Goal: Contribute content: Add original content to the website for others to see

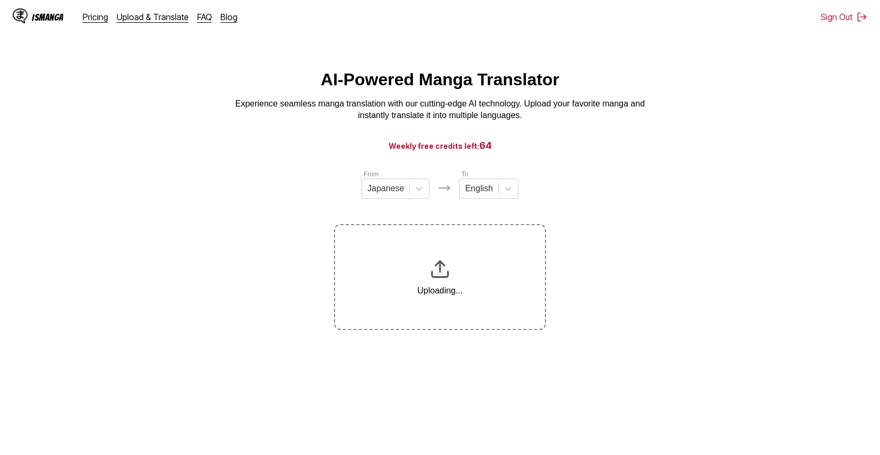
scroll to position [123, 0]
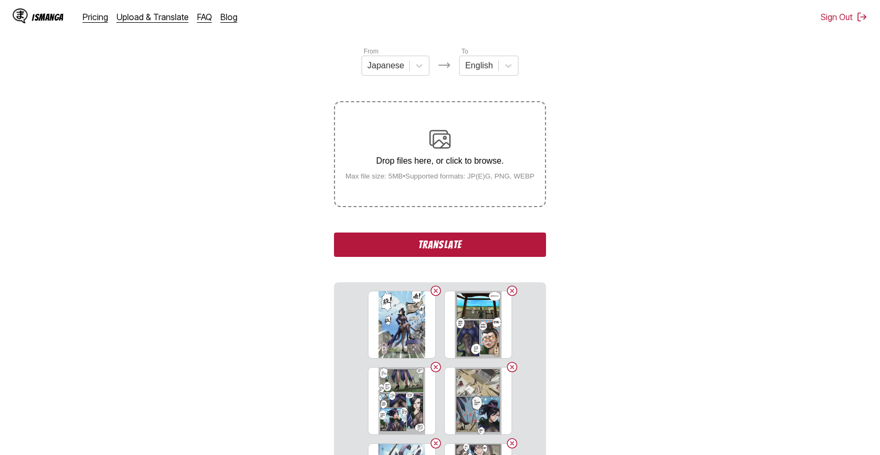
click at [438, 241] on button "Translate" at bounding box center [440, 245] width 212 height 24
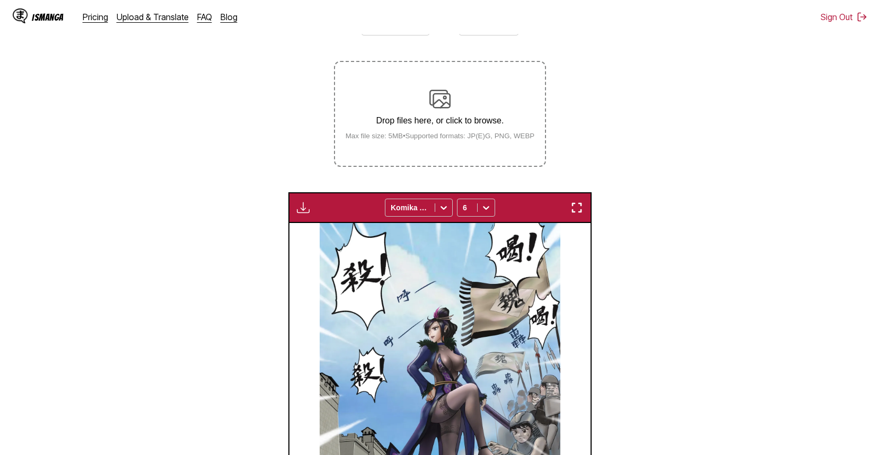
scroll to position [122, 0]
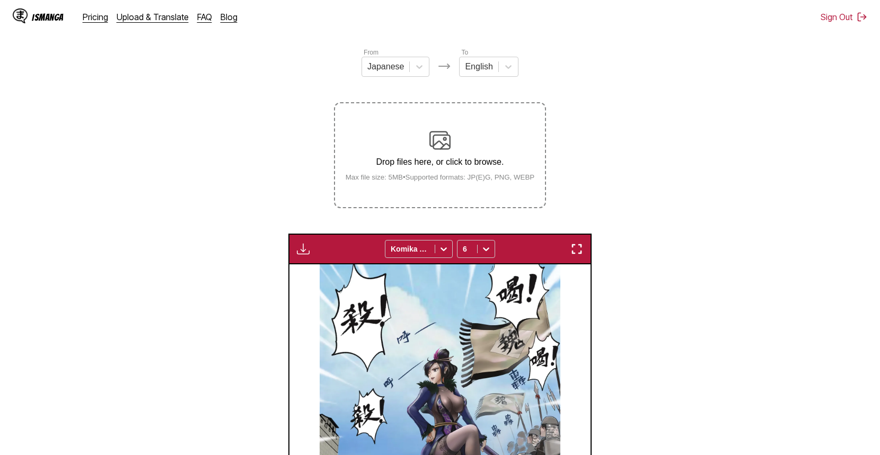
click at [299, 250] on img "button" at bounding box center [303, 249] width 13 height 13
click at [326, 289] on button "Download All" at bounding box center [332, 284] width 68 height 25
